Goal: Check status: Check status

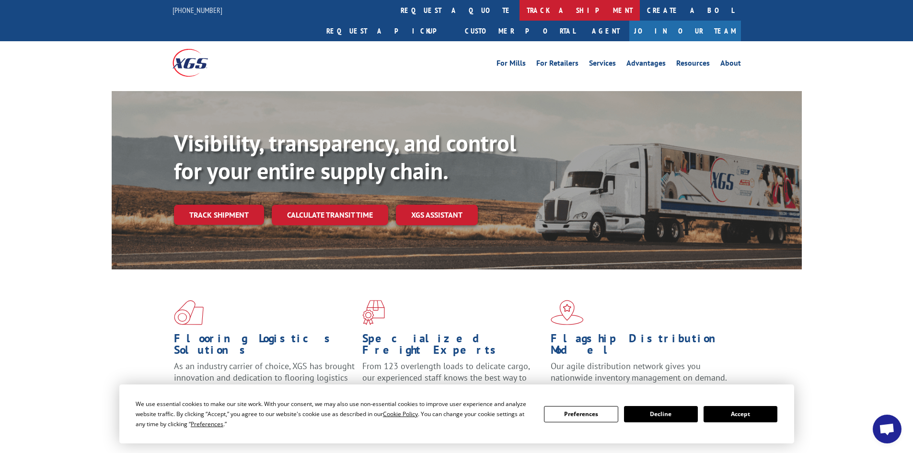
click at [519, 8] on link "track a shipment" at bounding box center [579, 10] width 120 height 21
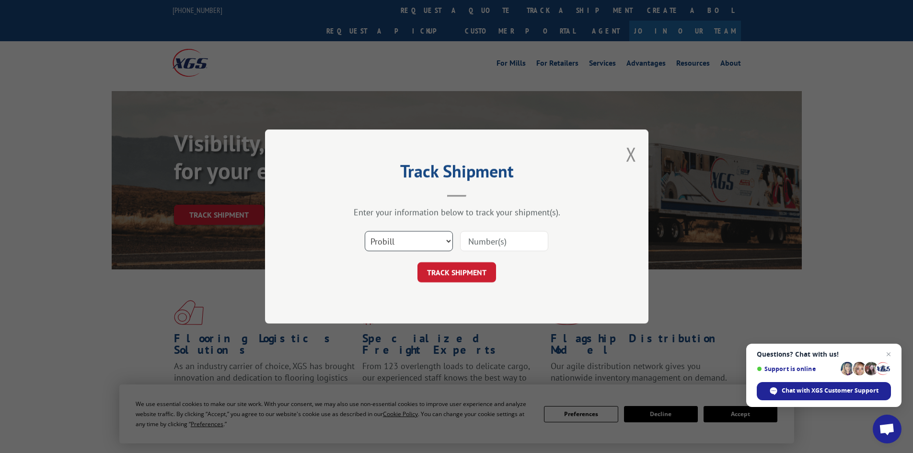
click at [390, 237] on select "Select category... Probill BOL PO" at bounding box center [409, 241] width 88 height 20
select select "po"
click at [365, 231] on select "Select category... Probill BOL PO" at bounding box center [409, 241] width 88 height 20
paste input "05548875"
type input "05548875"
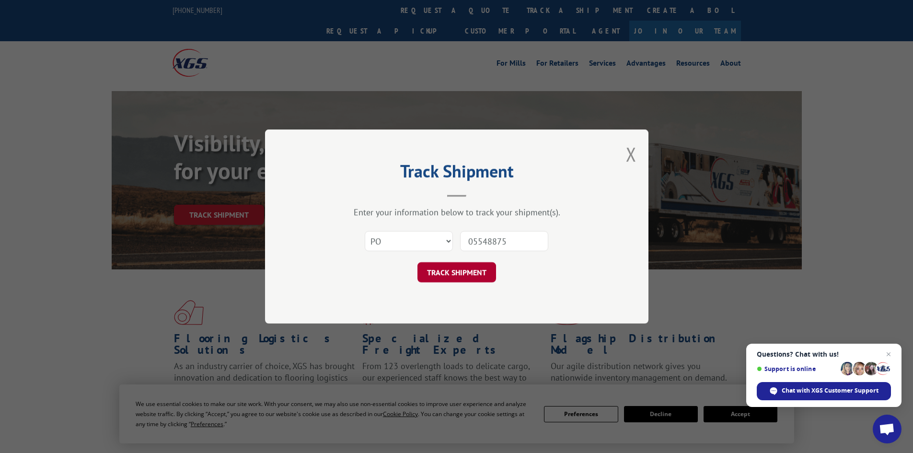
click at [444, 276] on button "TRACK SHIPMENT" at bounding box center [456, 272] width 79 height 20
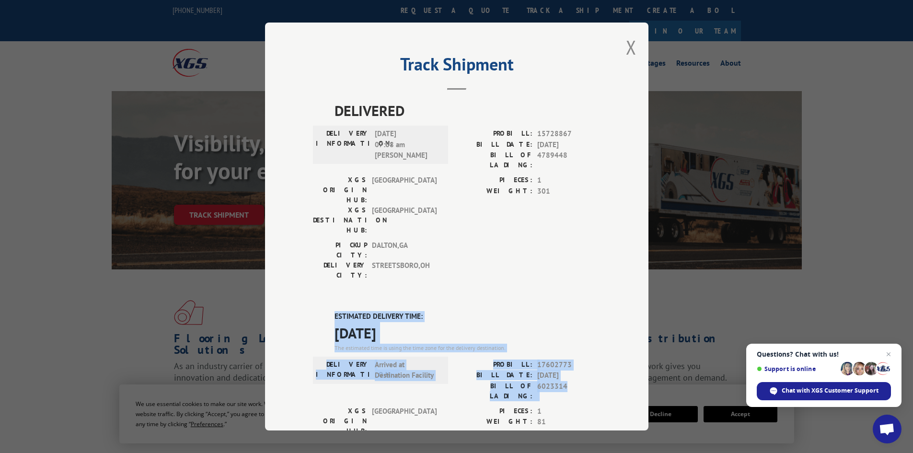
drag, startPoint x: 330, startPoint y: 260, endPoint x: 573, endPoint y: 333, distance: 253.6
copy div "ESTIMATED DELIVERY TIME: [DATE] The estimated time is using the time zone for t…"
